Goal: Information Seeking & Learning: Check status

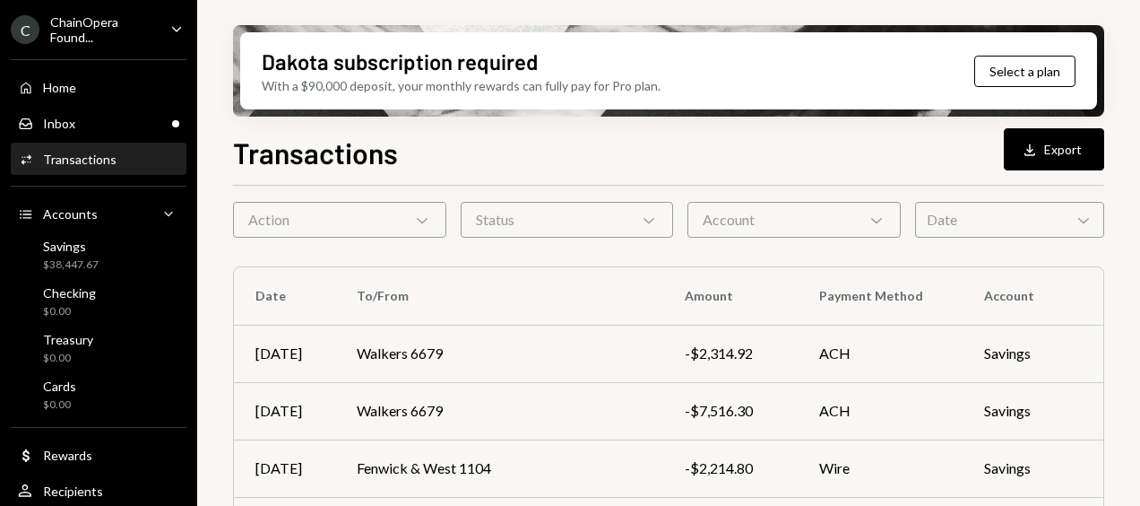
scroll to position [71, 0]
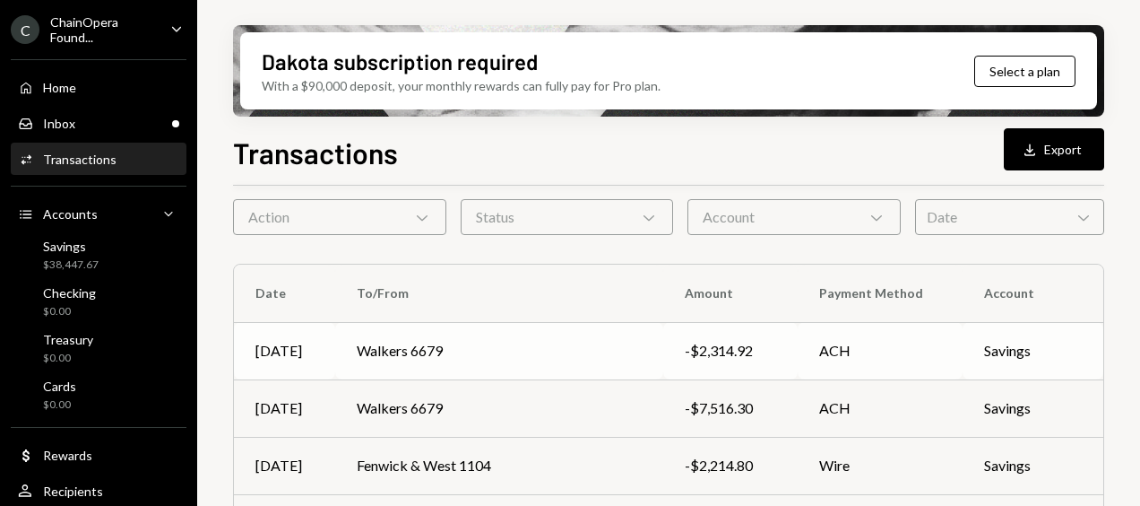
click at [554, 349] on td "Walkers 6679" at bounding box center [499, 350] width 328 height 57
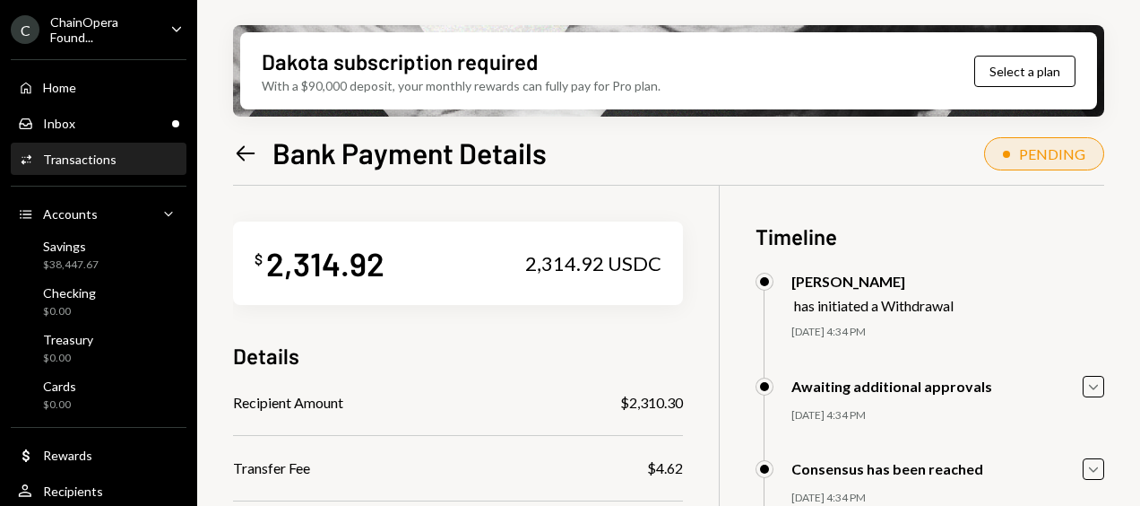
click at [242, 149] on icon "Left Arrow" at bounding box center [245, 153] width 25 height 25
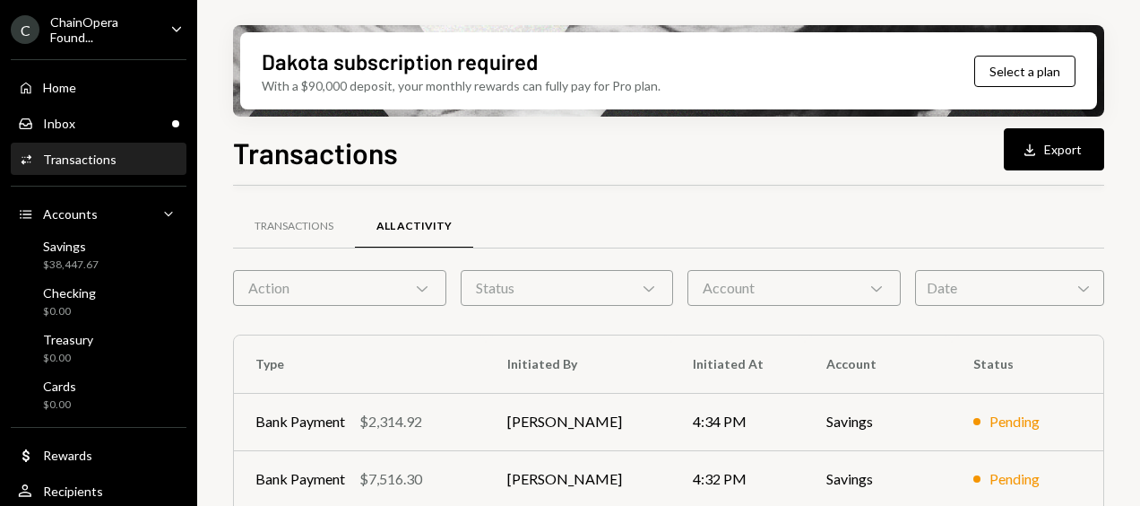
scroll to position [107, 0]
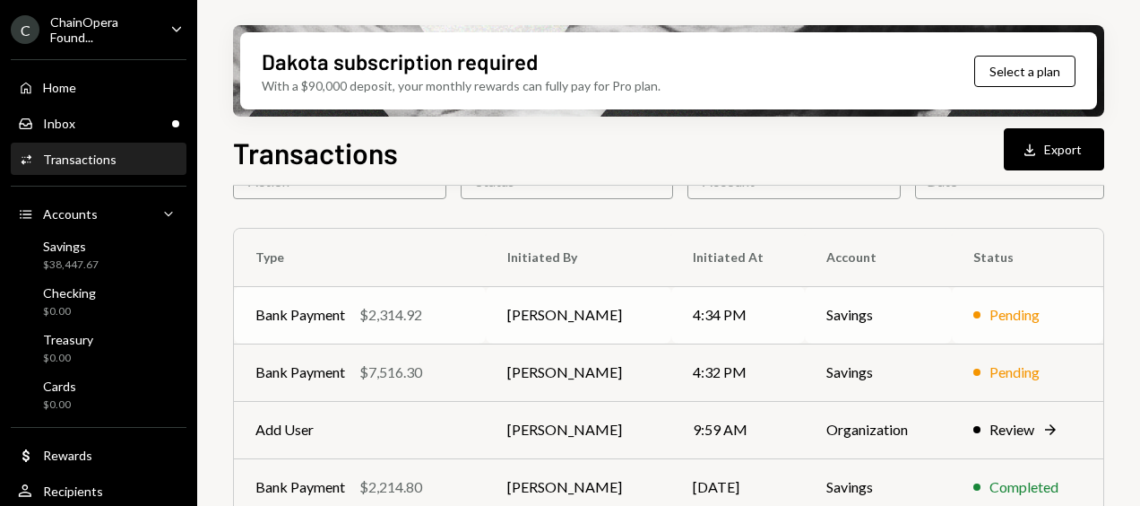
click at [645, 316] on td "[PERSON_NAME]" at bounding box center [579, 314] width 186 height 57
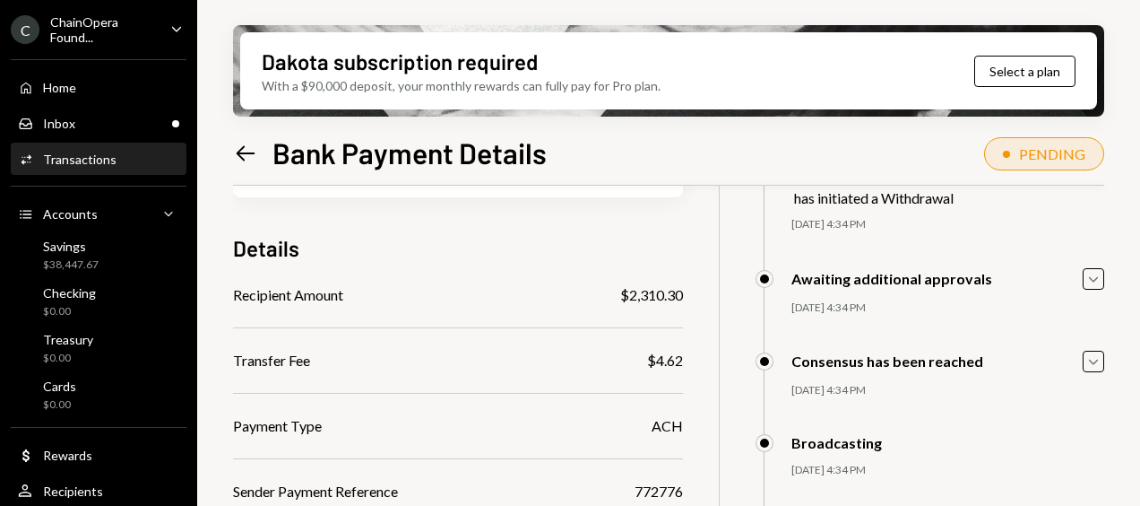
scroll to position [106, 0]
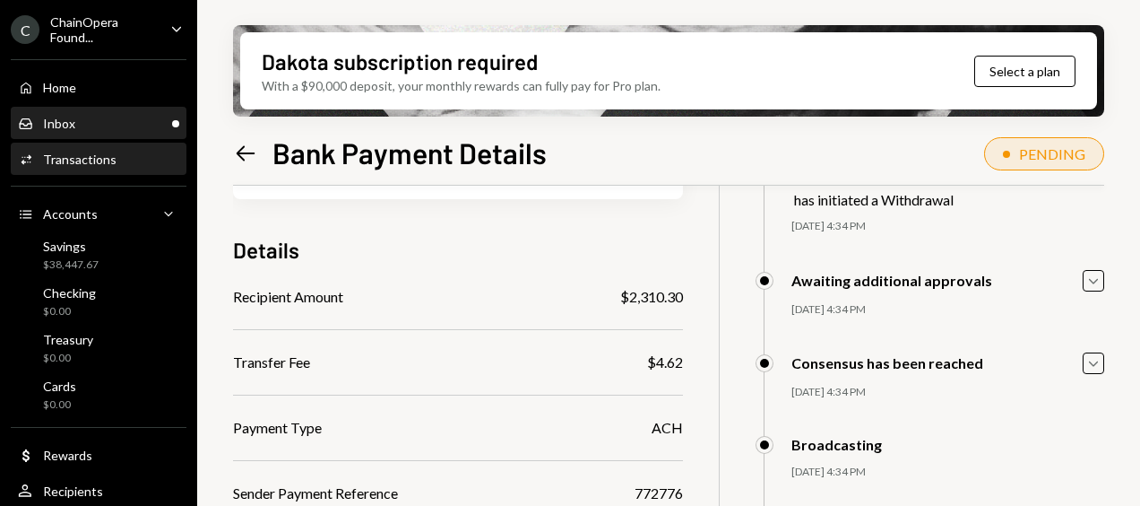
click at [83, 116] on div "Inbox Inbox" at bounding box center [98, 124] width 161 height 16
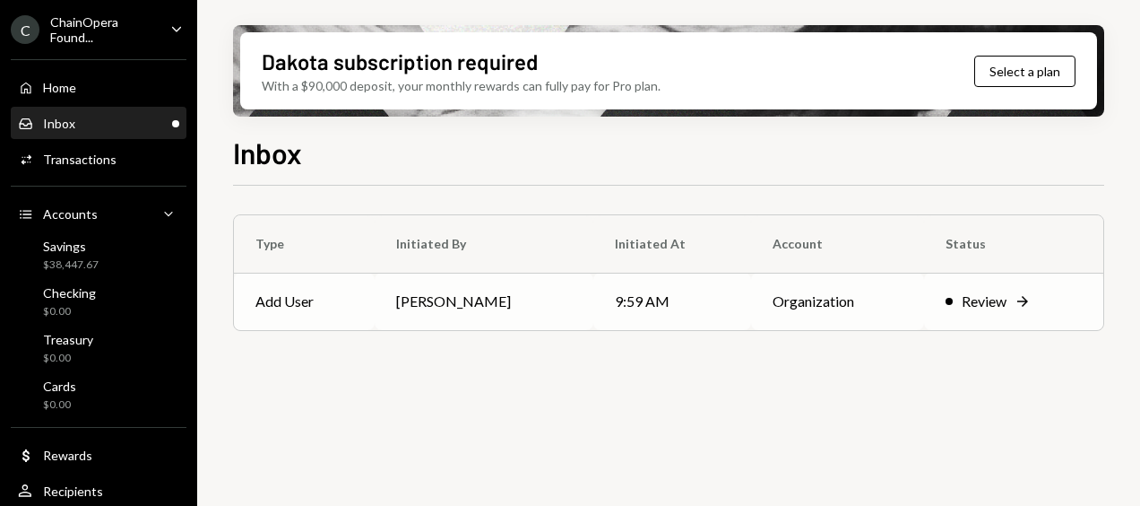
click at [375, 287] on td "Add User" at bounding box center [304, 300] width 141 height 57
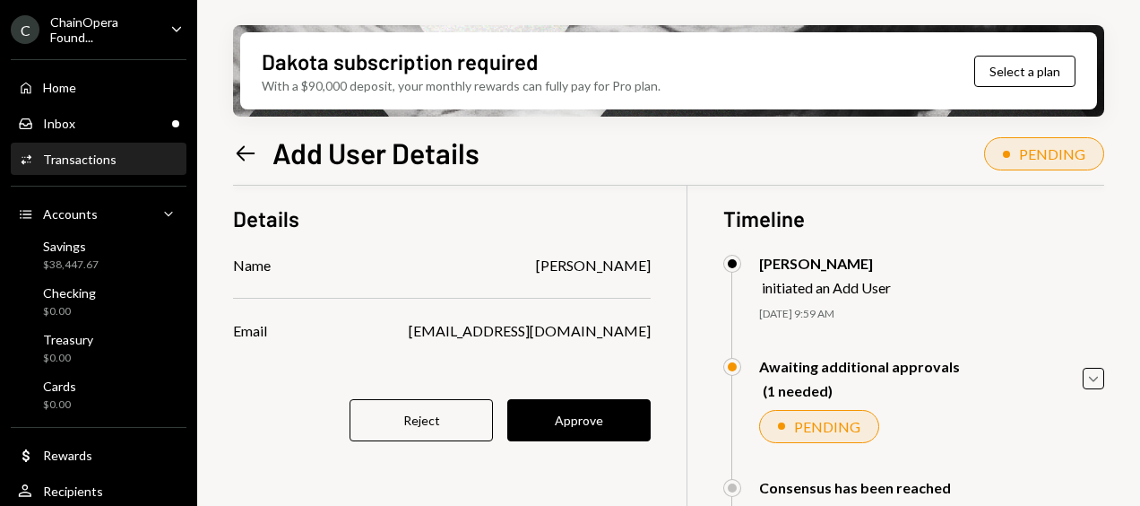
scroll to position [19, 0]
click at [597, 412] on button "Approve" at bounding box center [578, 419] width 143 height 42
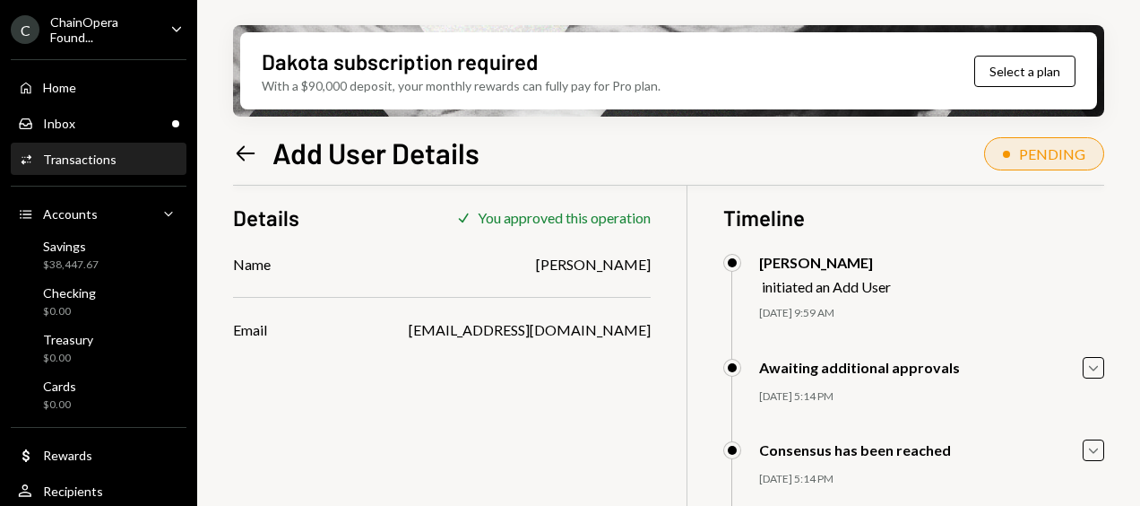
click at [88, 156] on div "Transactions" at bounding box center [80, 158] width 74 height 15
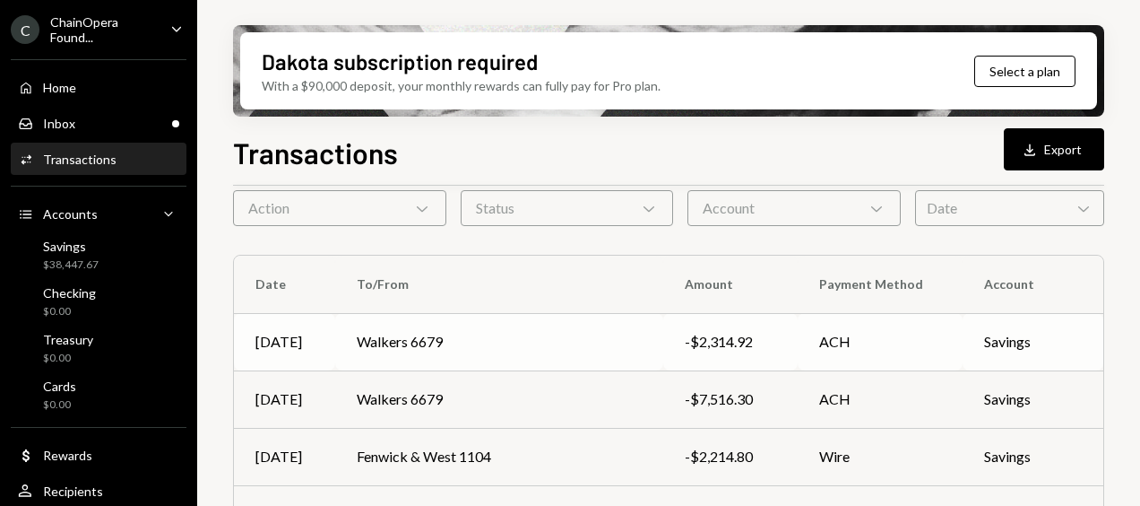
scroll to position [81, 0]
click at [533, 394] on td "Walkers 6679" at bounding box center [499, 397] width 328 height 57
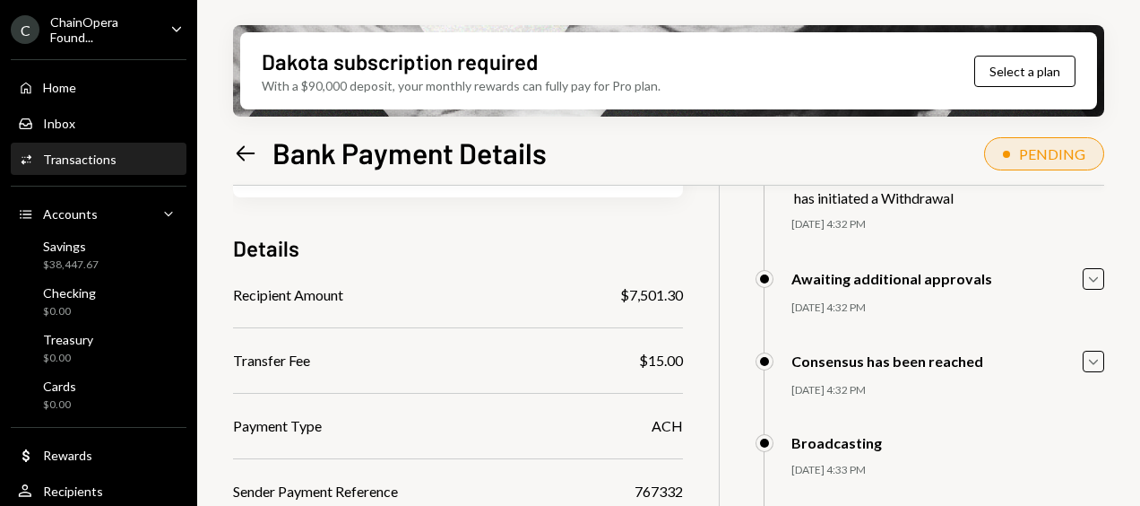
scroll to position [121, 0]
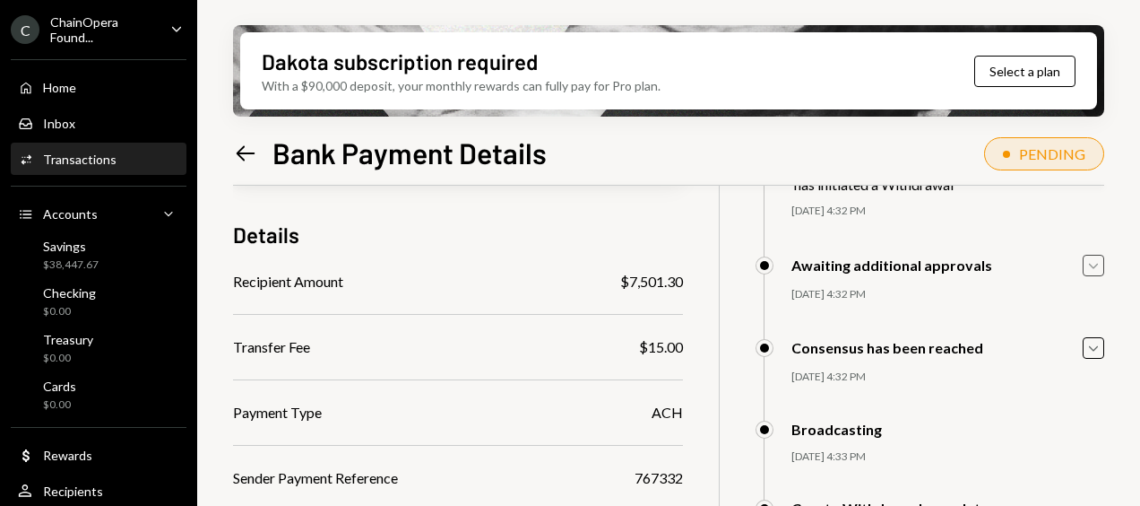
click at [1088, 260] on icon "Caret Down" at bounding box center [1094, 265] width 20 height 20
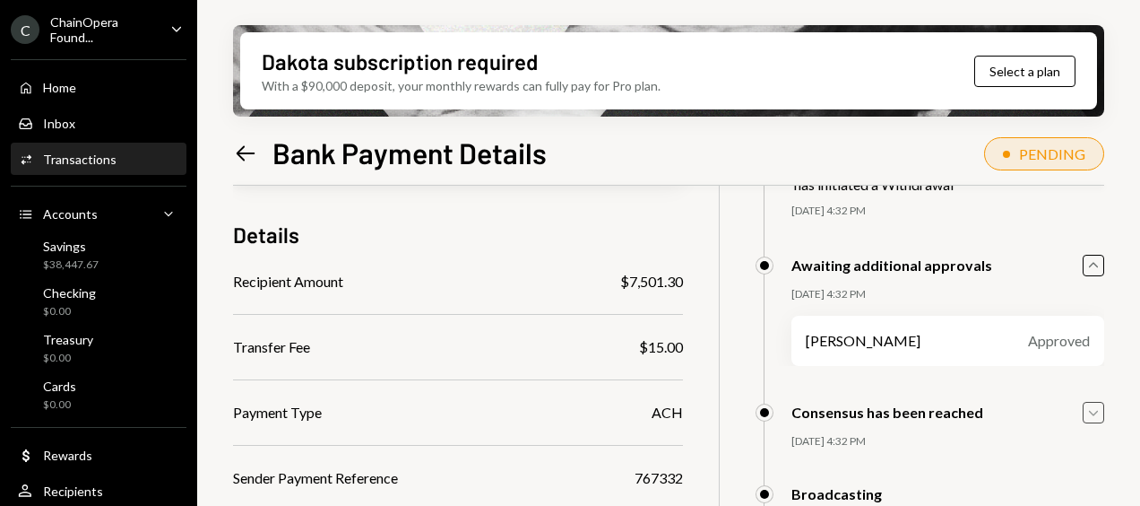
click at [1095, 416] on icon "Caret Down" at bounding box center [1094, 412] width 20 height 20
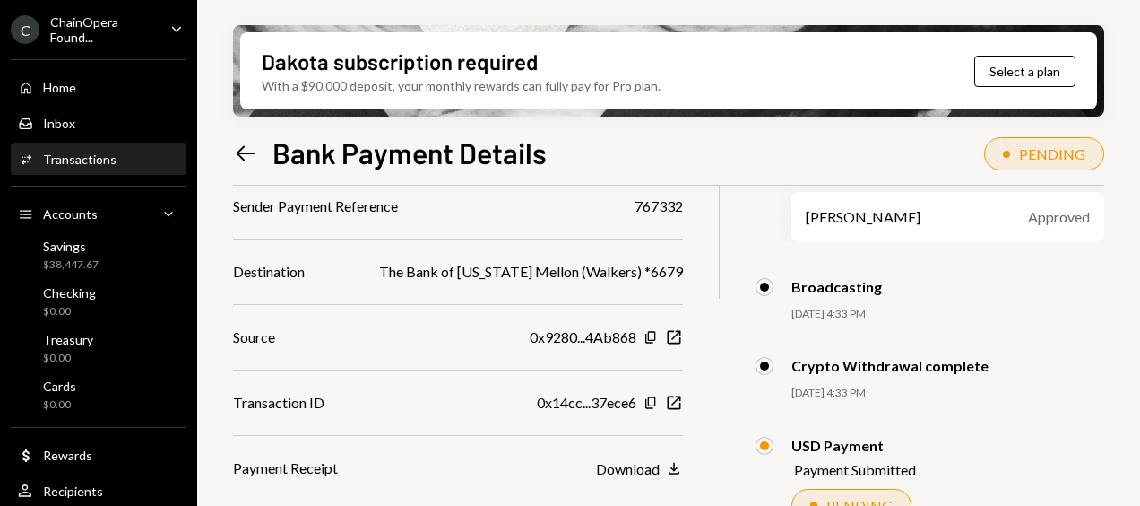
scroll to position [402, 0]
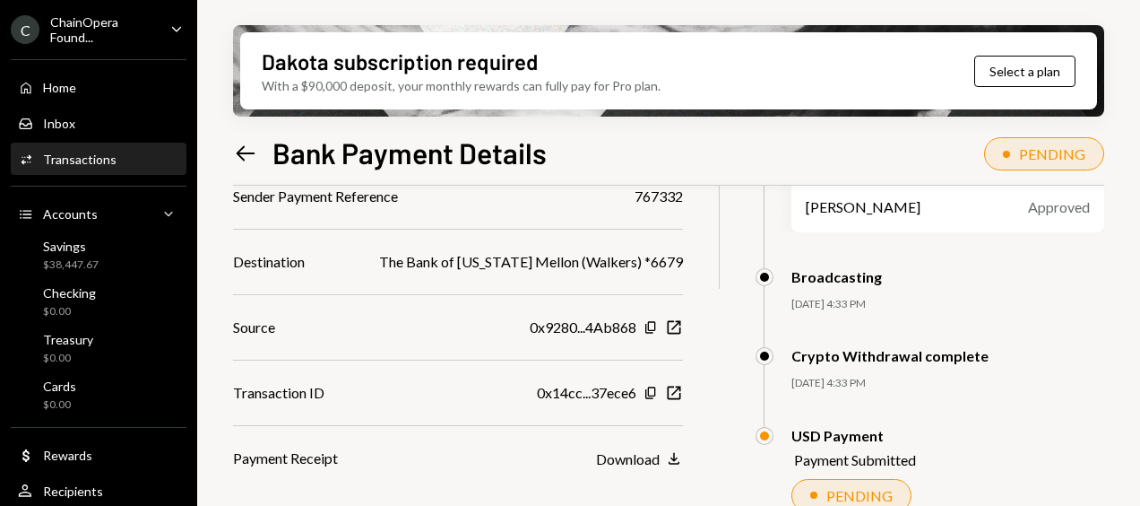
click at [105, 108] on div "Inbox Inbox" at bounding box center [98, 123] width 161 height 30
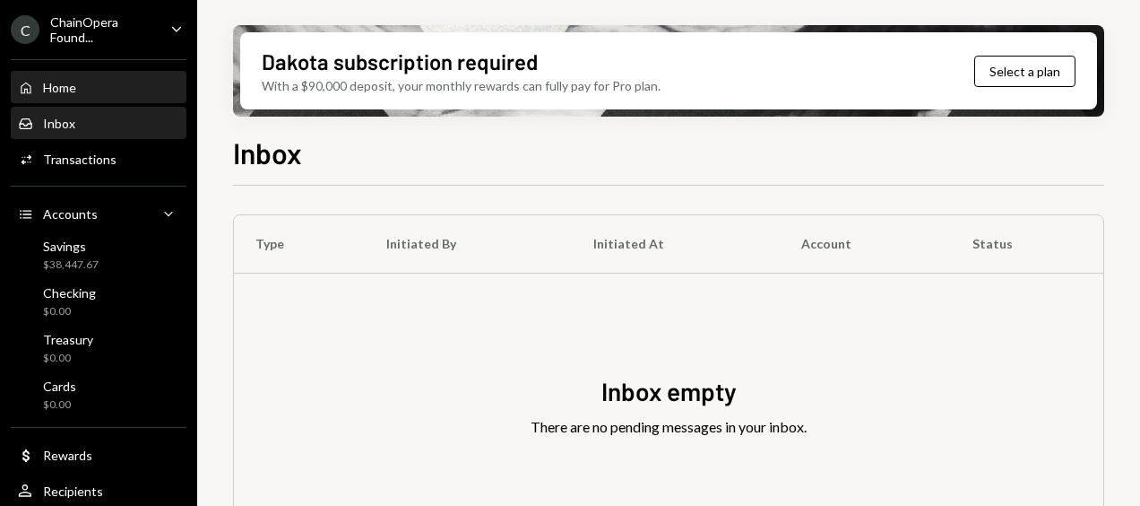
click at [88, 95] on div "Home Home" at bounding box center [98, 88] width 161 height 30
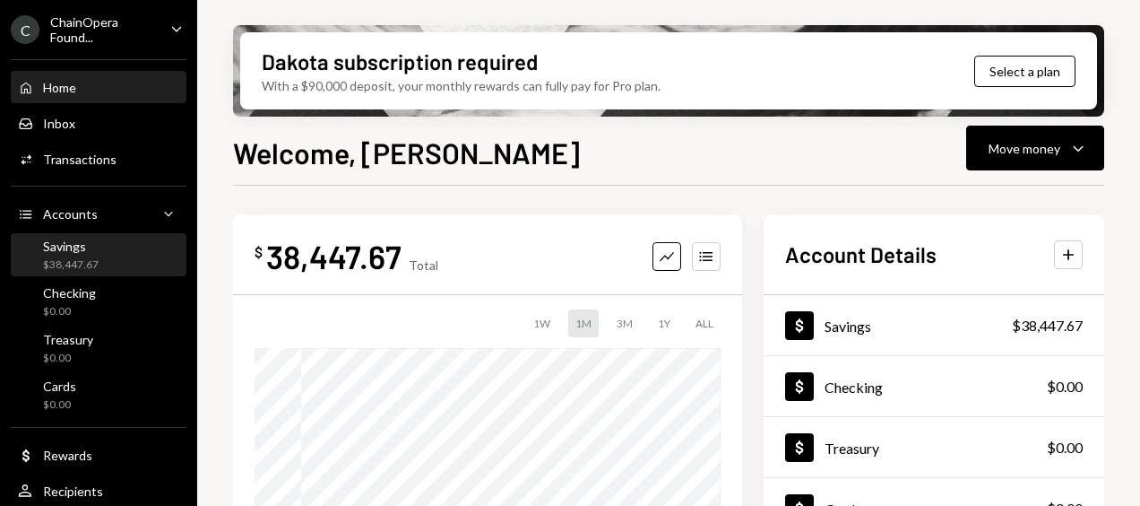
click at [125, 253] on div "Savings $38,447.67" at bounding box center [98, 255] width 161 height 34
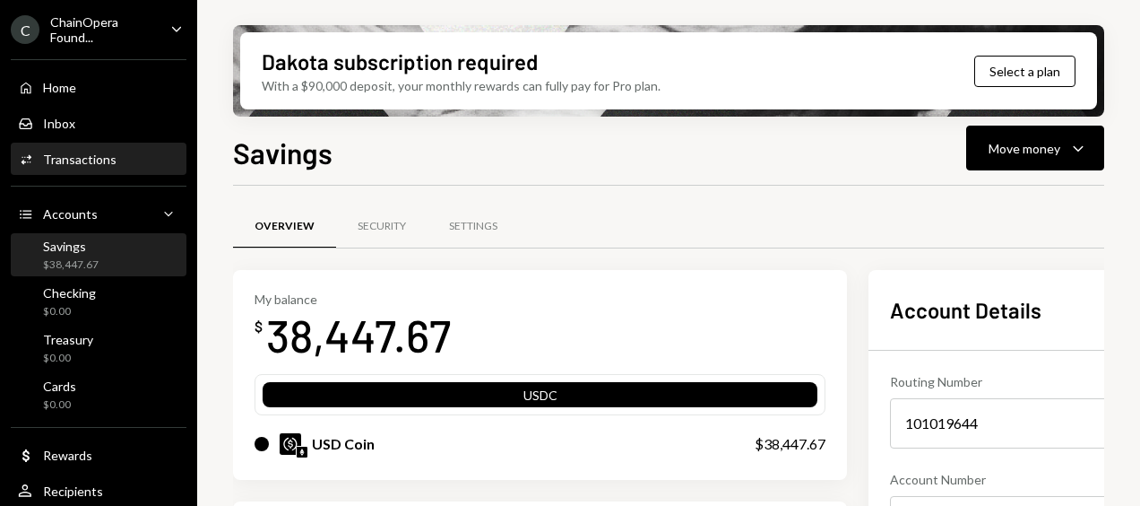
click at [62, 160] on div "Transactions" at bounding box center [80, 158] width 74 height 15
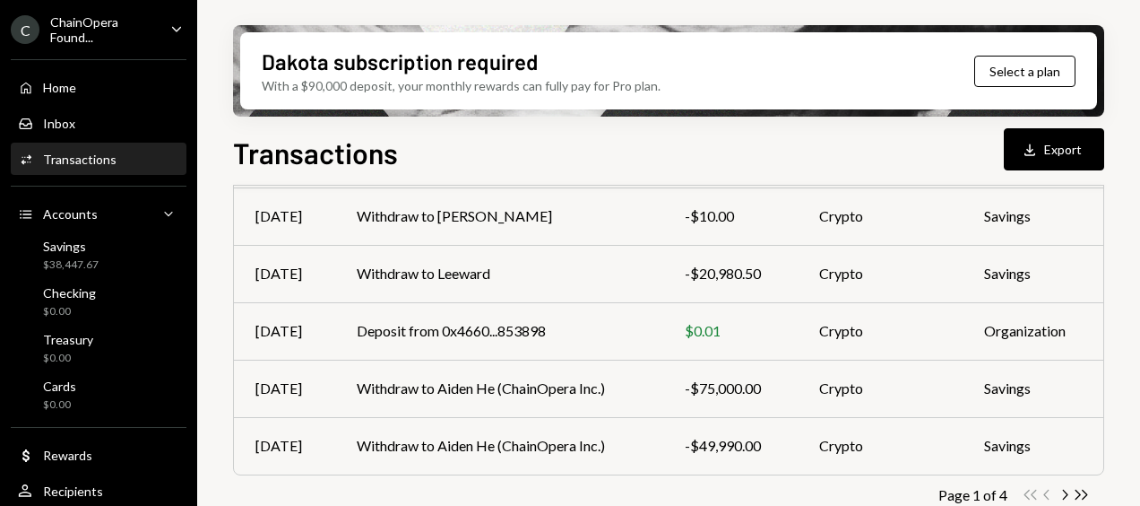
scroll to position [515, 0]
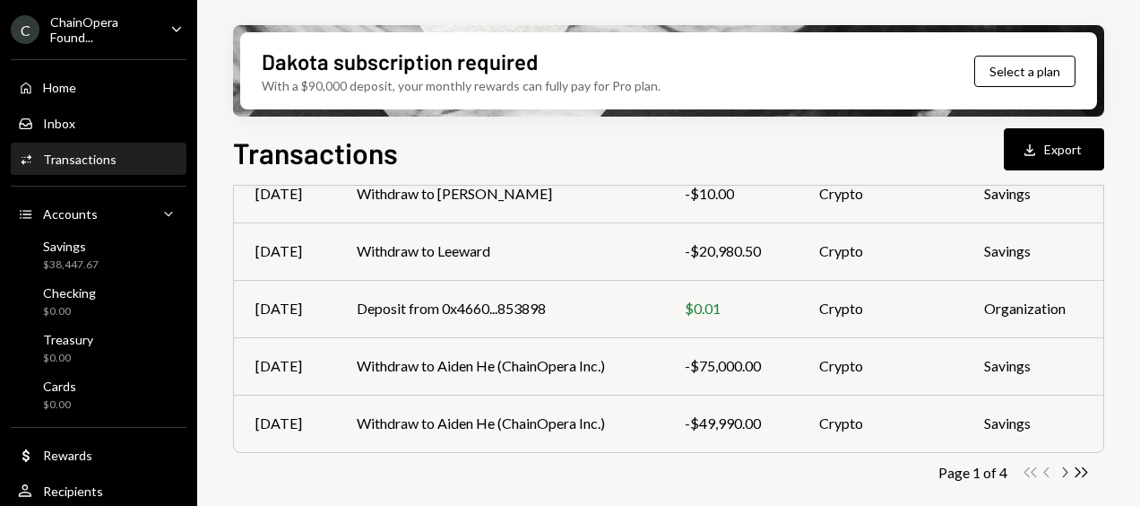
click at [1068, 470] on icon "Chevron Right" at bounding box center [1064, 471] width 17 height 17
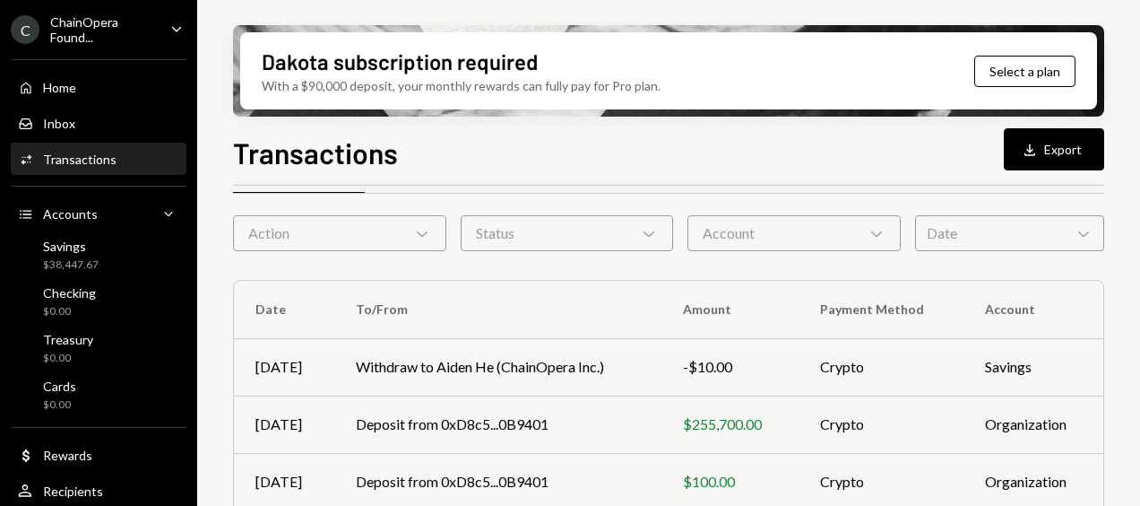
scroll to position [0, 0]
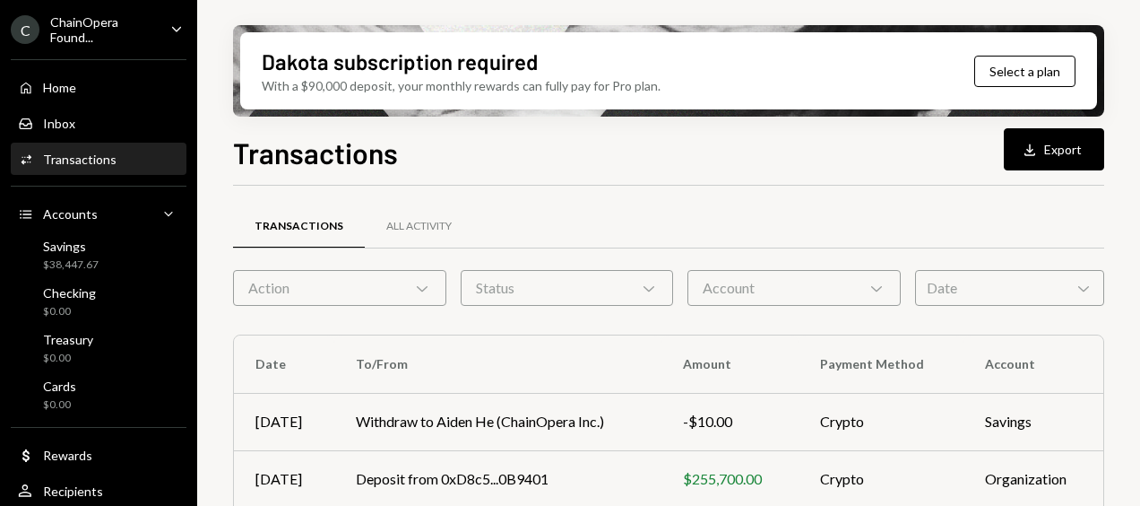
click at [688, 375] on th "Amount" at bounding box center [730, 363] width 137 height 57
click at [662, 225] on div "Transactions All Activity" at bounding box center [668, 226] width 871 height 46
